Goal: Information Seeking & Learning: Learn about a topic

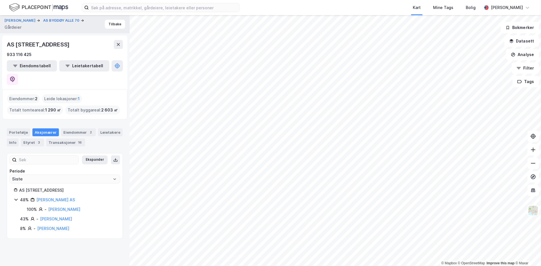
click at [69, 225] on div "[PERSON_NAME]" at bounding box center [53, 228] width 32 height 7
click at [69, 226] on link "[PERSON_NAME]" at bounding box center [53, 228] width 32 height 5
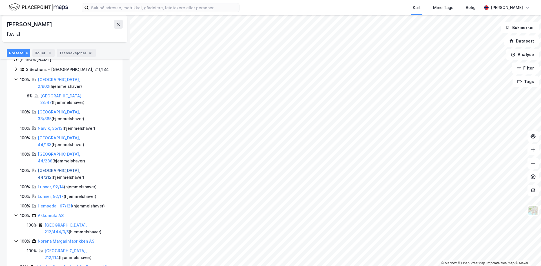
scroll to position [77, 0]
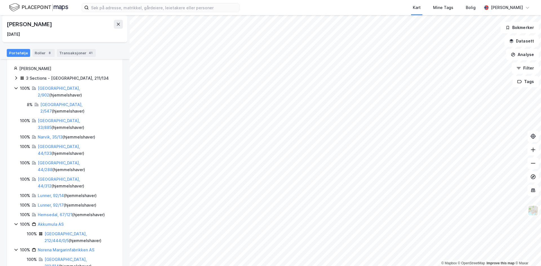
drag, startPoint x: 60, startPoint y: 24, endPoint x: 8, endPoint y: 25, distance: 51.8
click at [8, 25] on div "[PERSON_NAME]" at bounding box center [65, 24] width 116 height 9
copy div "[PERSON_NAME]"
click at [86, 31] on div "[PERSON_NAME] [DATE]" at bounding box center [65, 29] width 116 height 18
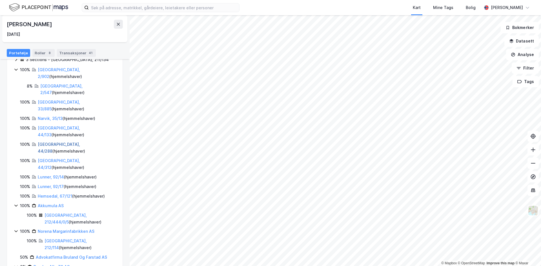
scroll to position [106, 0]
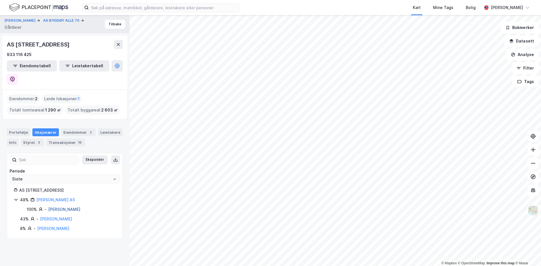
click at [55, 207] on link "[PERSON_NAME]" at bounding box center [64, 209] width 32 height 5
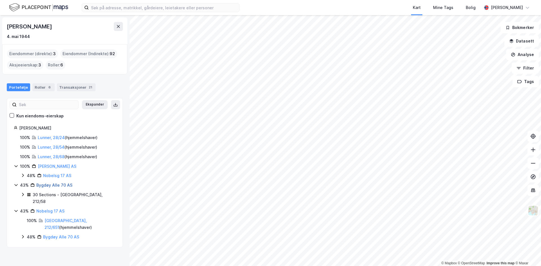
click at [53, 185] on link "Bygdøy Alle 70 AS" at bounding box center [54, 185] width 36 height 5
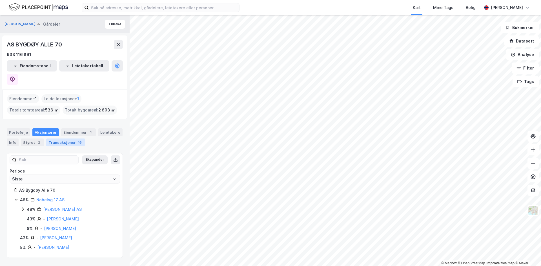
click at [63, 139] on div "Transaksjoner 16" at bounding box center [65, 143] width 39 height 8
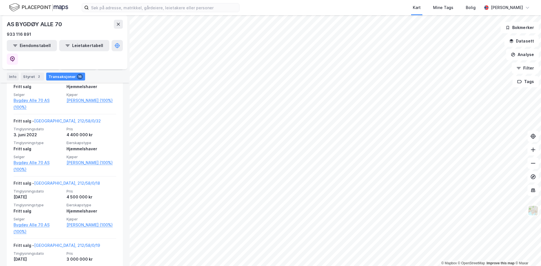
scroll to position [529, 0]
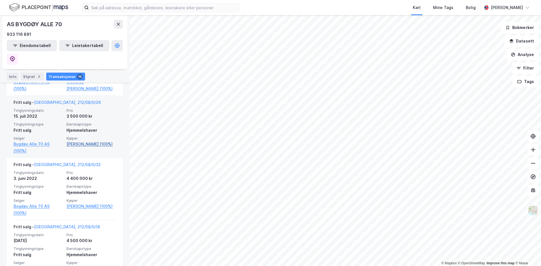
click at [90, 141] on link "[PERSON_NAME] (100%)" at bounding box center [91, 144] width 50 height 7
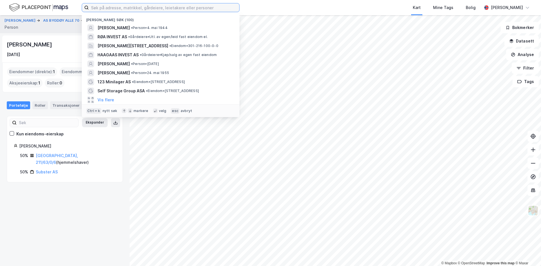
click at [126, 6] on input at bounding box center [164, 7] width 150 height 8
